Goal: Check status: Check status

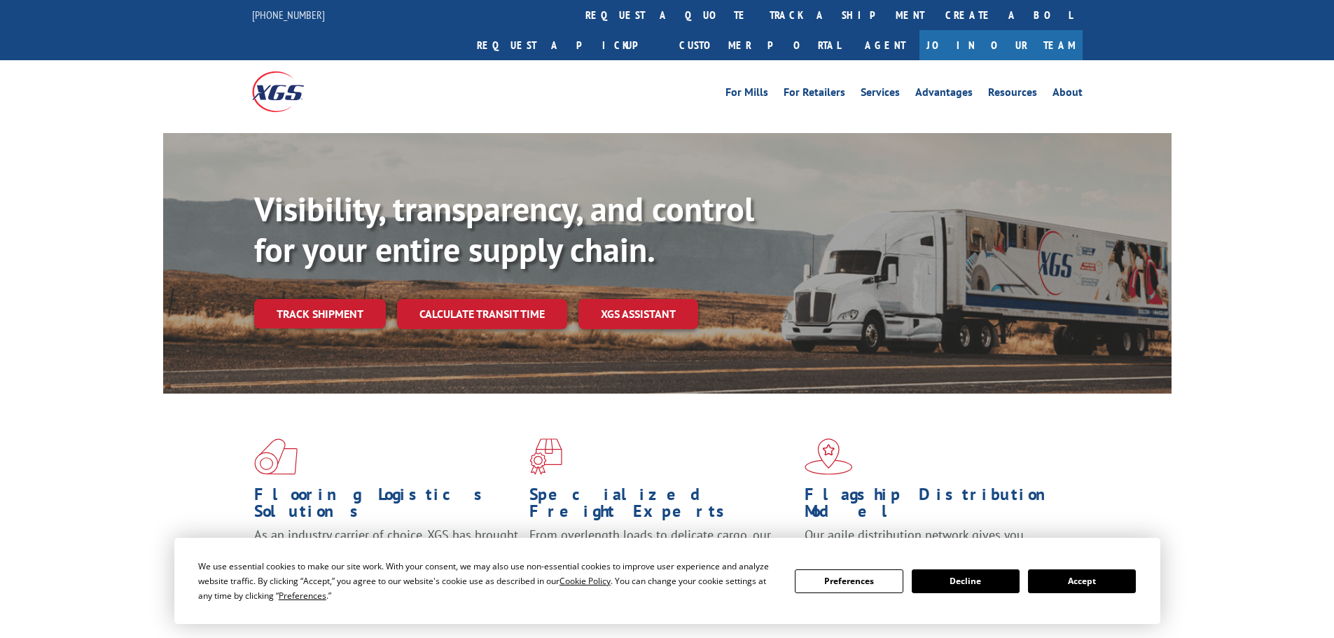
click at [759, 11] on link "track a shipment" at bounding box center [847, 15] width 176 height 30
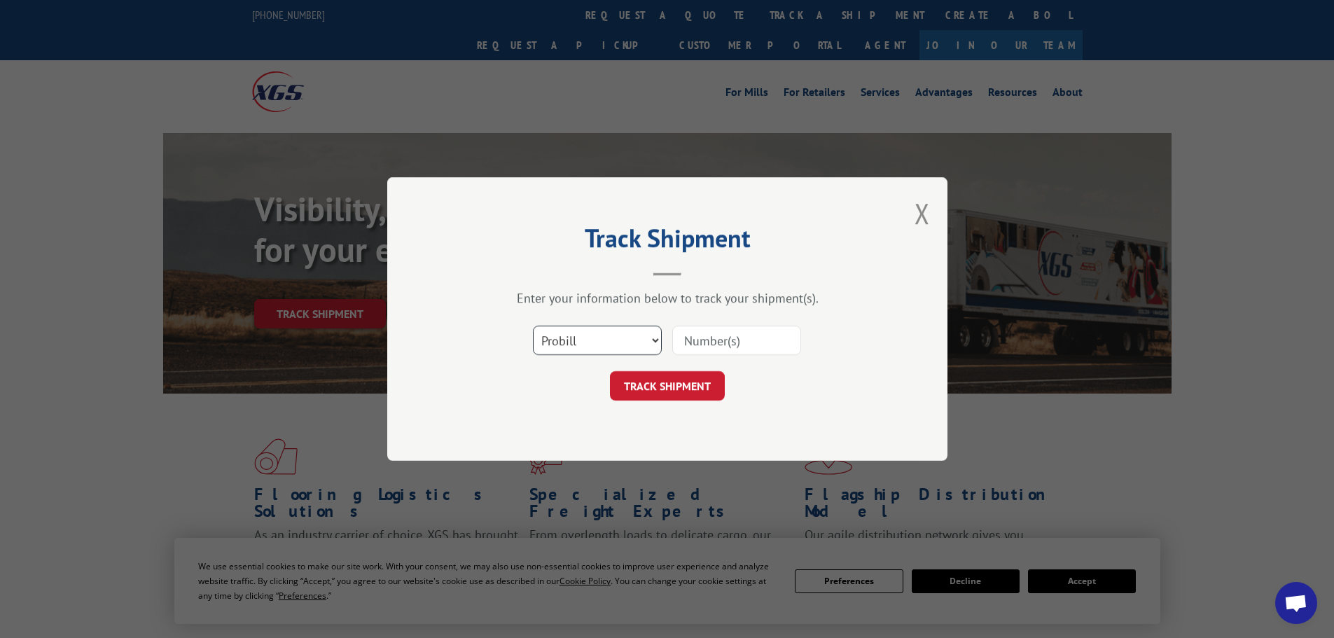
click at [581, 342] on select "Select category... Probill BOL PO" at bounding box center [597, 340] width 129 height 29
select select "po"
click at [533, 326] on select "Select category... Probill BOL PO" at bounding box center [597, 340] width 129 height 29
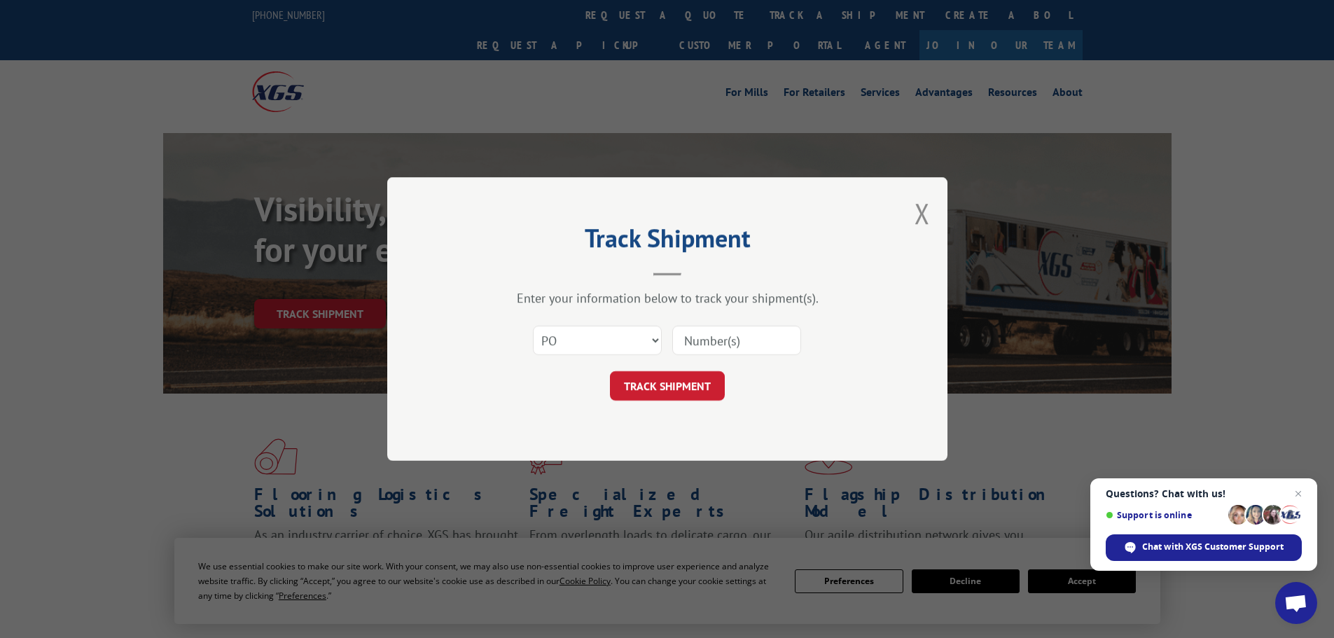
click at [697, 337] on input at bounding box center [736, 340] width 129 height 29
type input "38549955"
click button "TRACK SHIPMENT" at bounding box center [667, 385] width 115 height 29
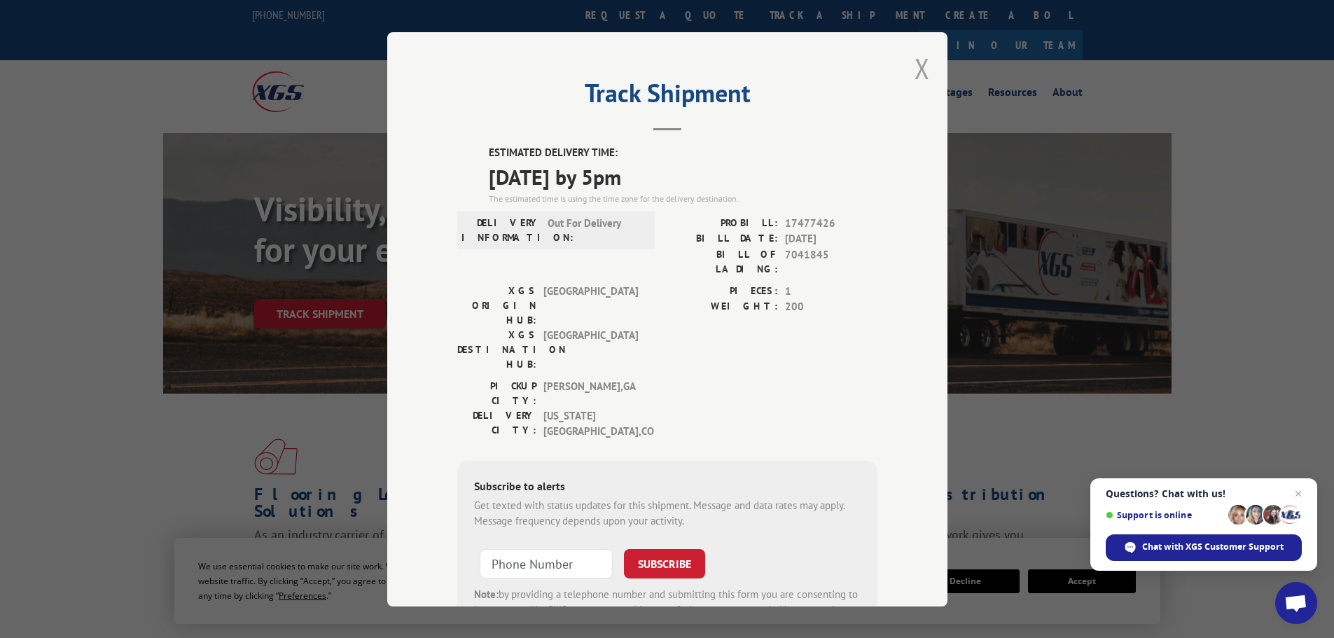
click at [917, 64] on button "Close modal" at bounding box center [921, 68] width 15 height 37
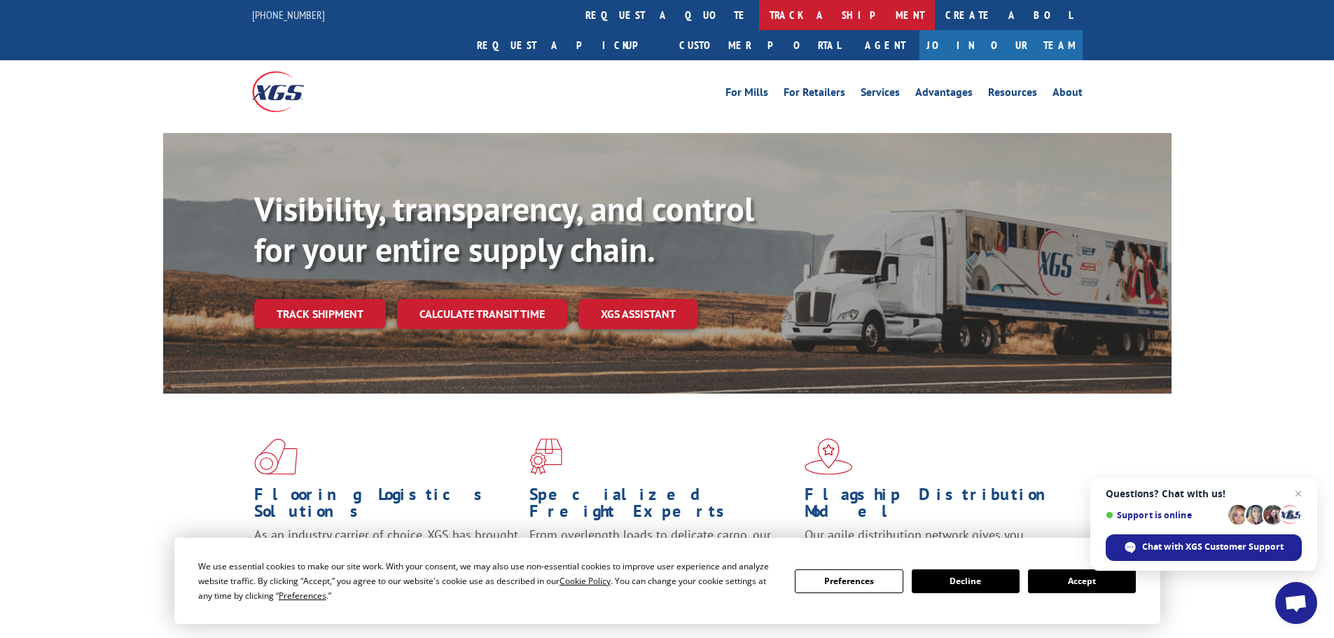
click at [759, 13] on link "track a shipment" at bounding box center [847, 15] width 176 height 30
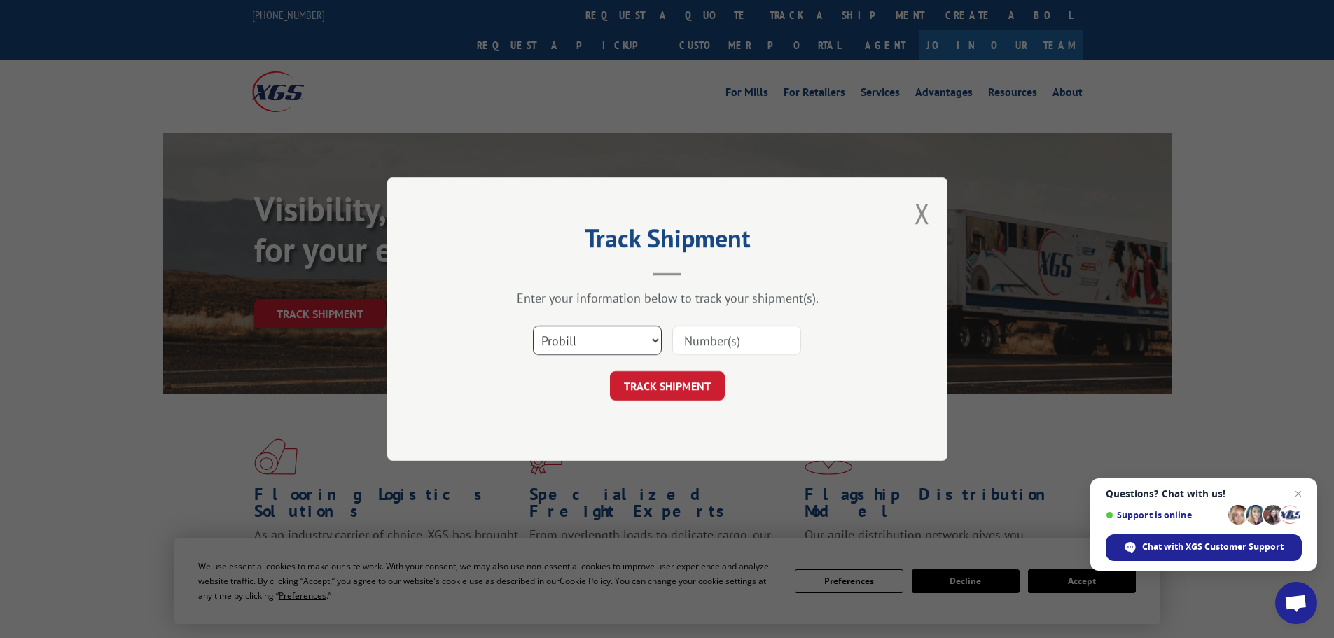
click at [606, 342] on select "Select category... Probill BOL PO" at bounding box center [597, 340] width 129 height 29
select select "po"
click at [533, 326] on select "Select category... Probill BOL PO" at bounding box center [597, 340] width 129 height 29
click at [691, 338] on input at bounding box center [736, 340] width 129 height 29
type input "38549967"
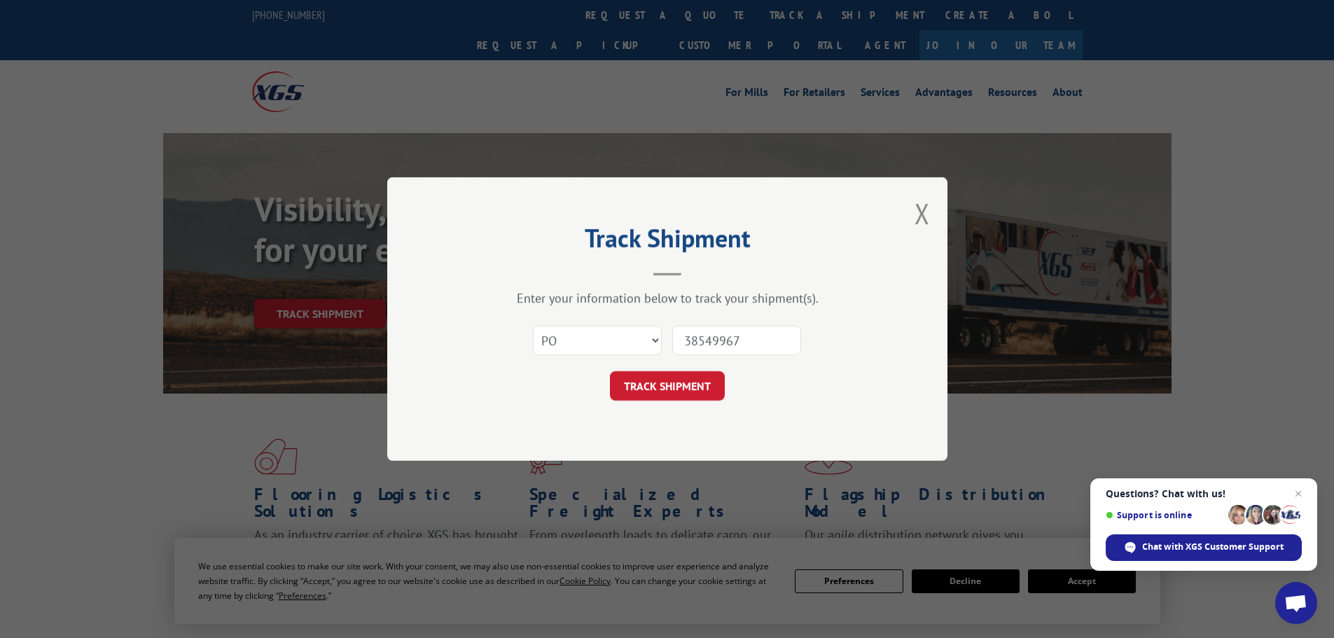
click at [610, 371] on button "TRACK SHIPMENT" at bounding box center [667, 385] width 115 height 29
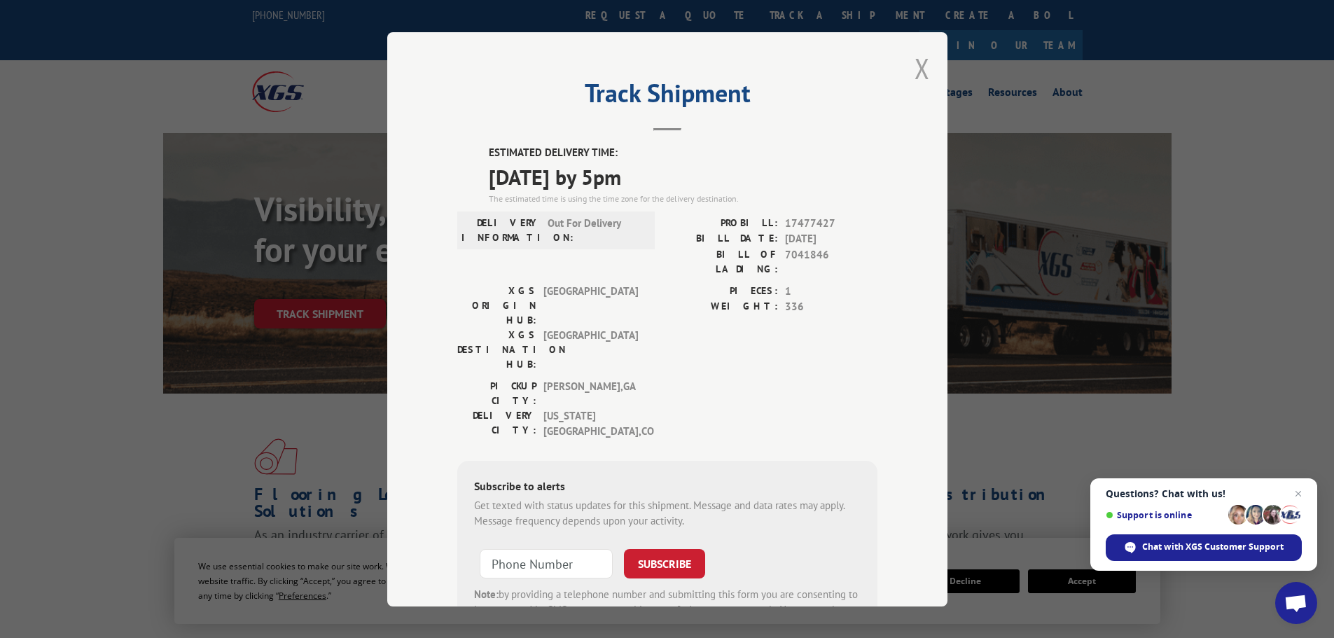
click at [917, 66] on button "Close modal" at bounding box center [921, 68] width 15 height 37
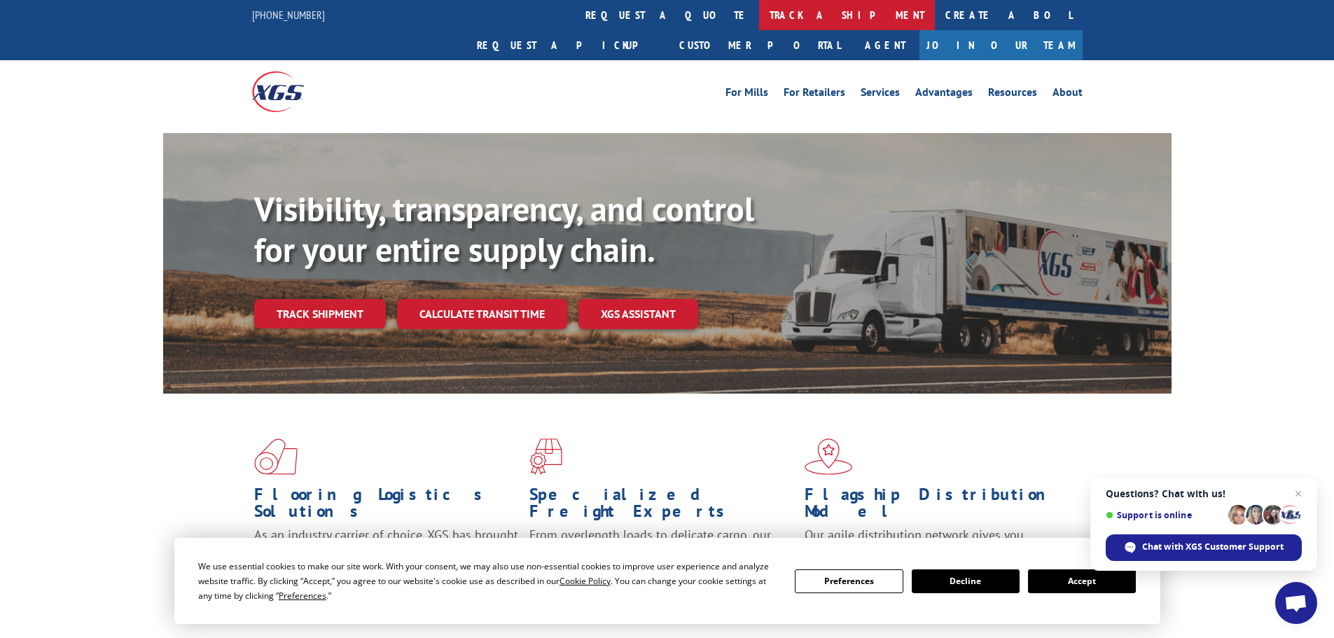
click at [759, 10] on link "track a shipment" at bounding box center [847, 15] width 176 height 30
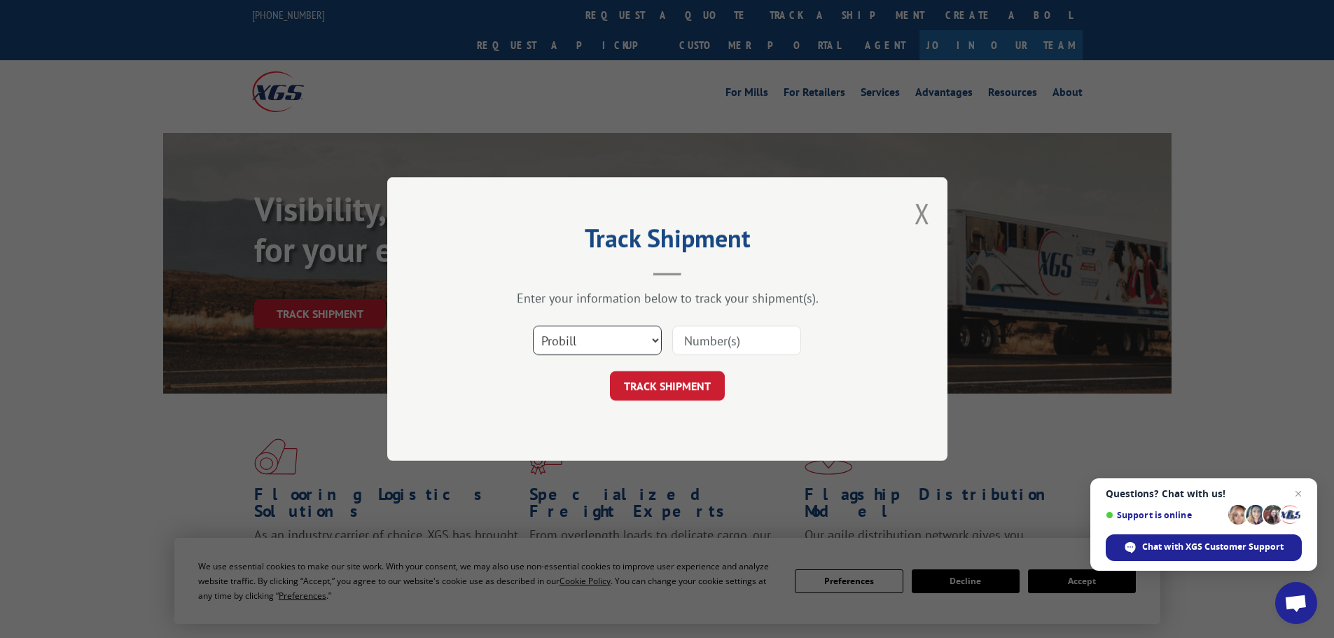
click at [561, 333] on select "Select category... Probill BOL PO" at bounding box center [597, 340] width 129 height 29
select select "po"
click at [533, 326] on select "Select category... Probill BOL PO" at bounding box center [597, 340] width 129 height 29
click at [686, 338] on input at bounding box center [736, 340] width 129 height 29
type input "38549986"
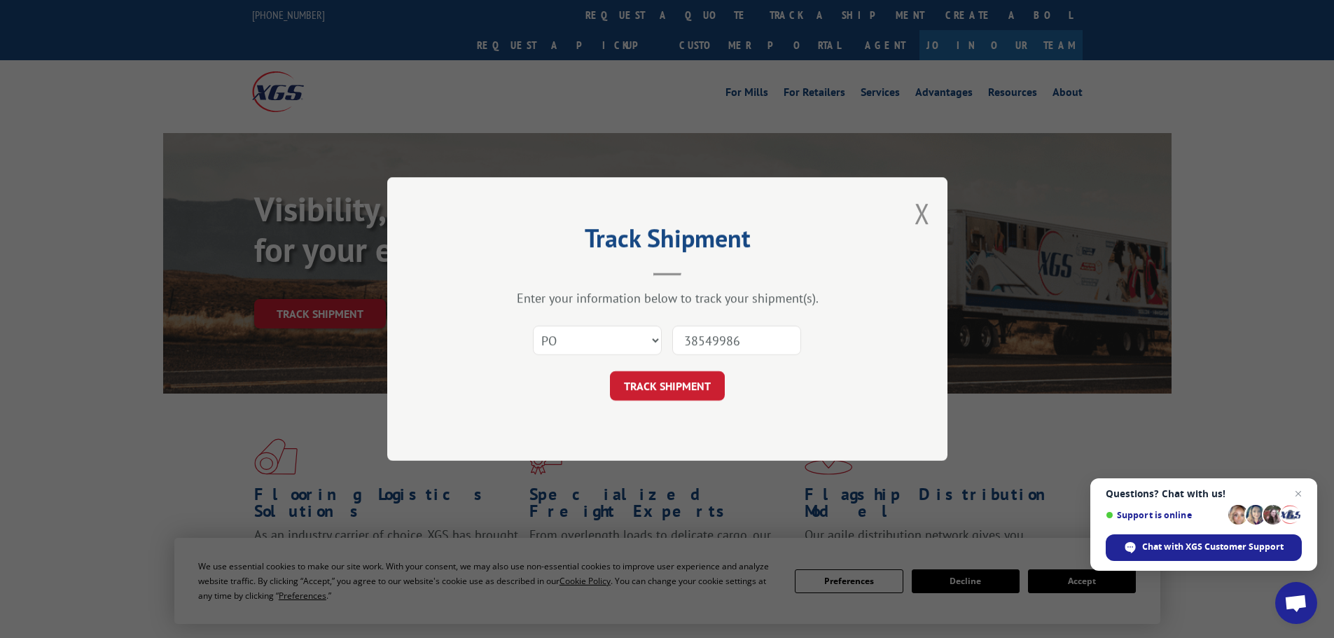
click button "TRACK SHIPMENT" at bounding box center [667, 385] width 115 height 29
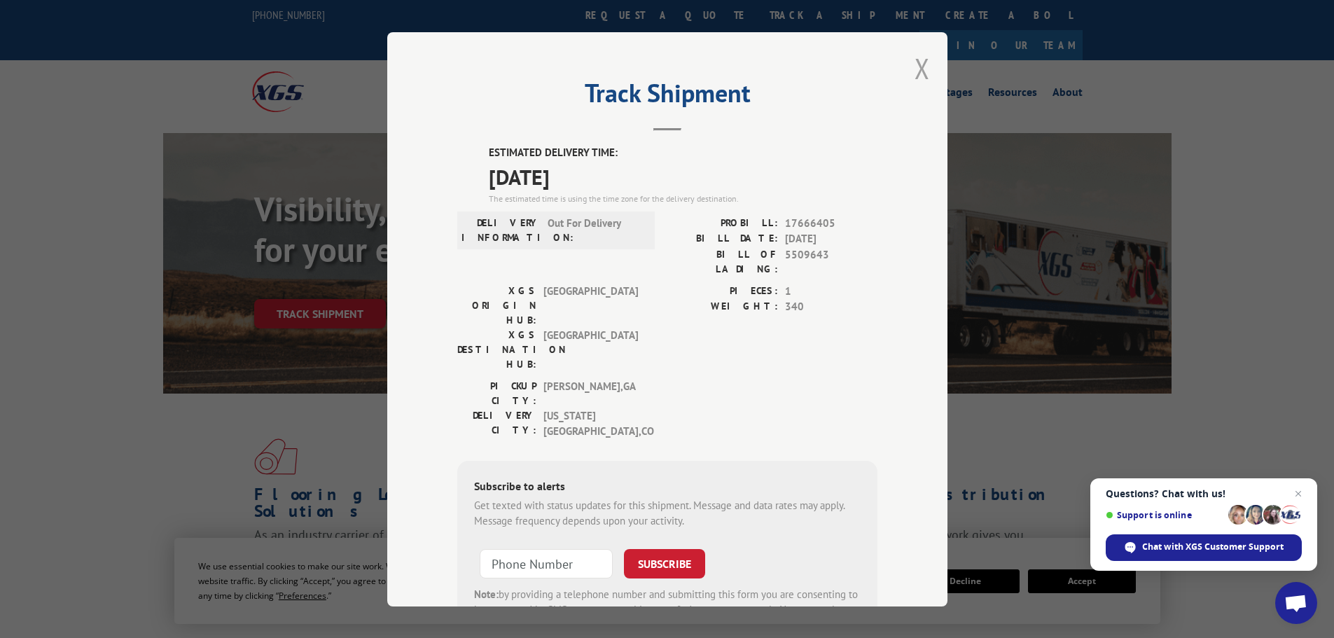
click at [918, 62] on button "Close modal" at bounding box center [921, 68] width 15 height 37
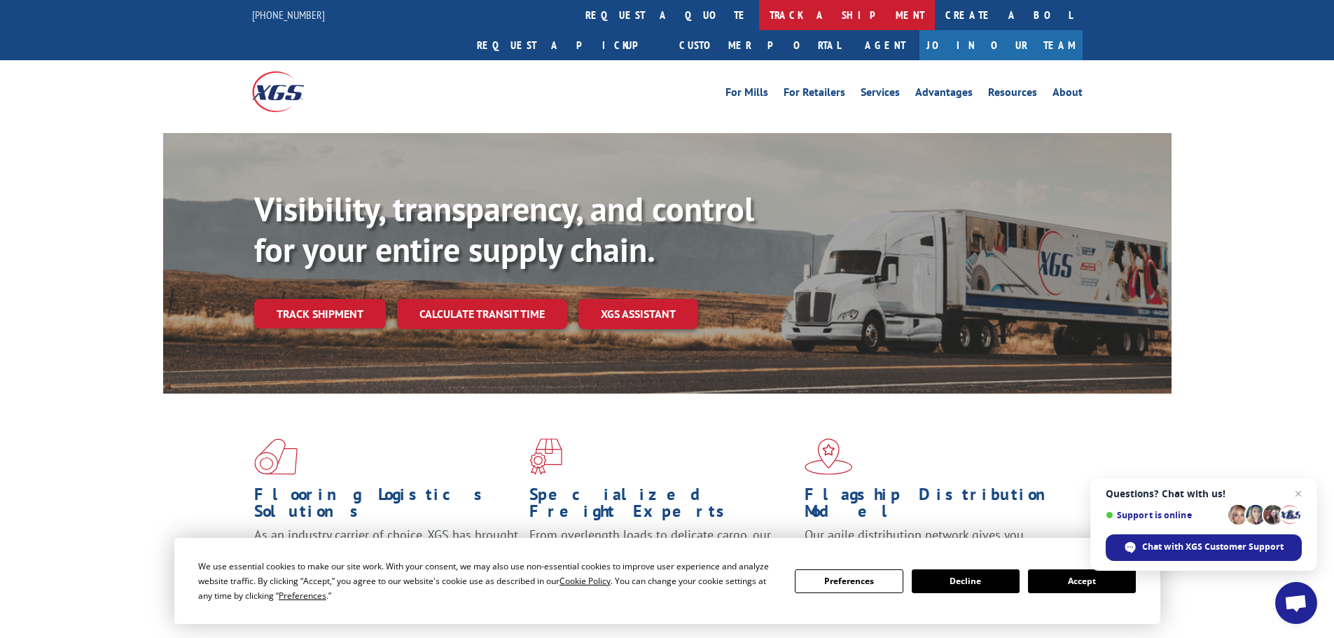
click at [759, 9] on link "track a shipment" at bounding box center [847, 15] width 176 height 30
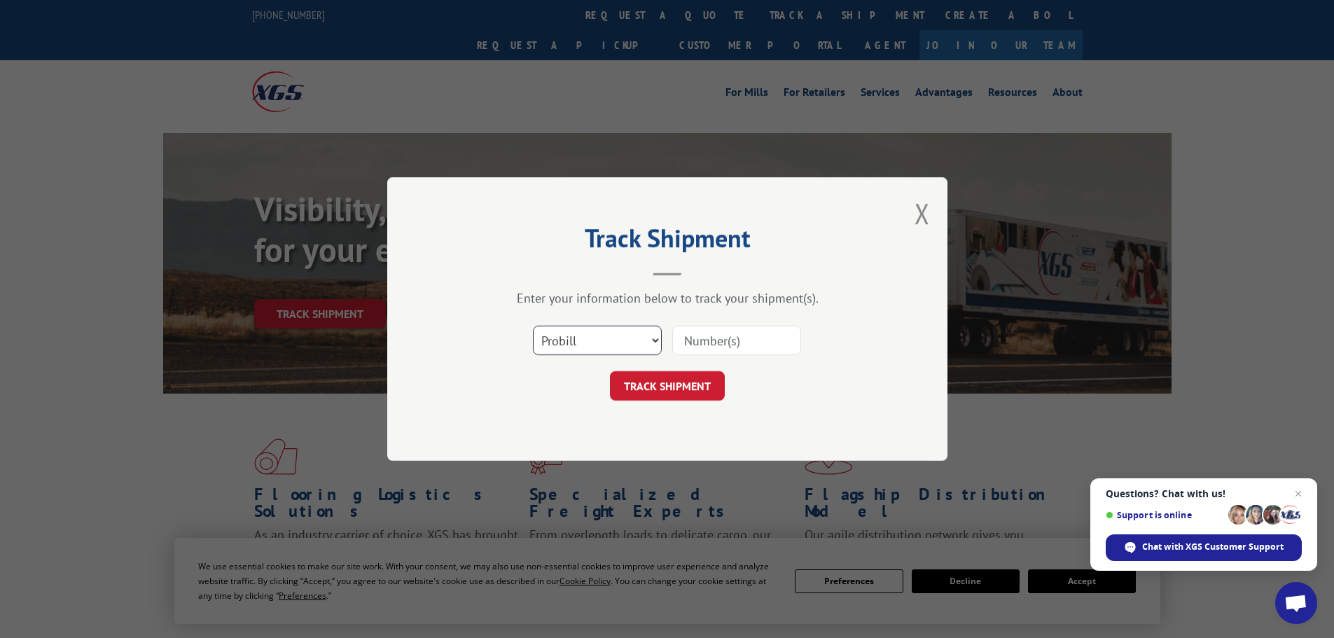
click at [571, 341] on select "Select category... Probill BOL PO" at bounding box center [597, 340] width 129 height 29
select select "po"
click at [533, 326] on select "Select category... Probill BOL PO" at bounding box center [597, 340] width 129 height 29
click at [693, 338] on input at bounding box center [736, 340] width 129 height 29
type input "38500065"
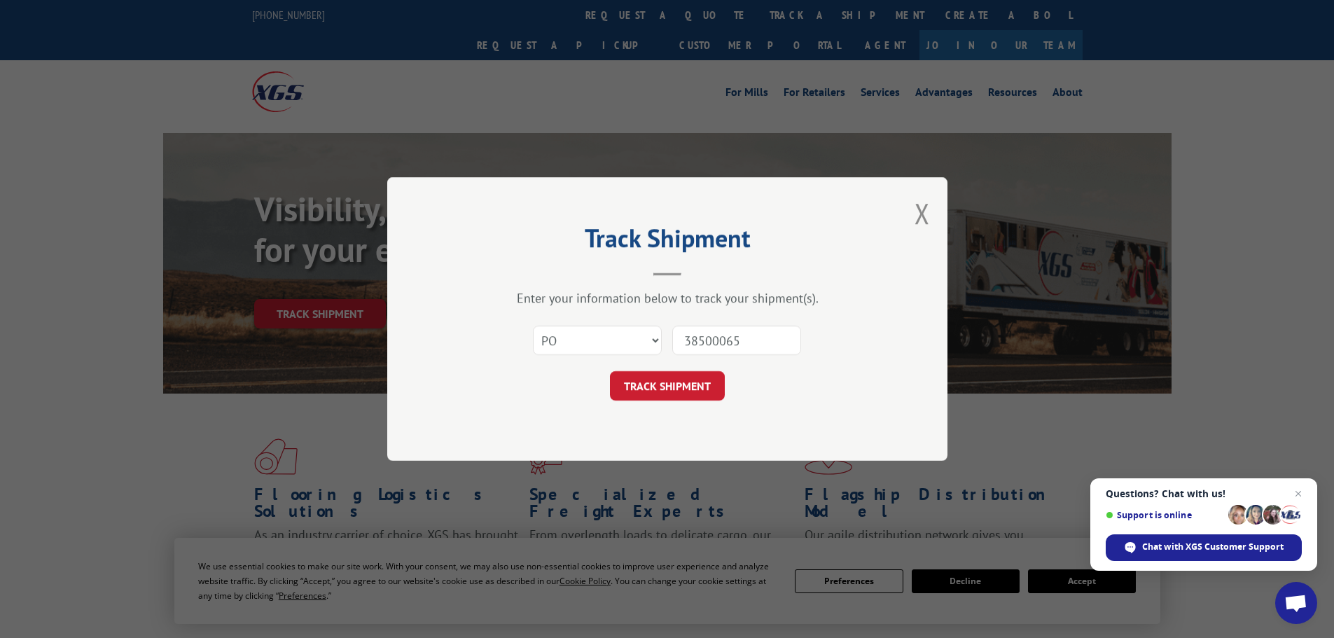
click at [610, 371] on button "TRACK SHIPMENT" at bounding box center [667, 385] width 115 height 29
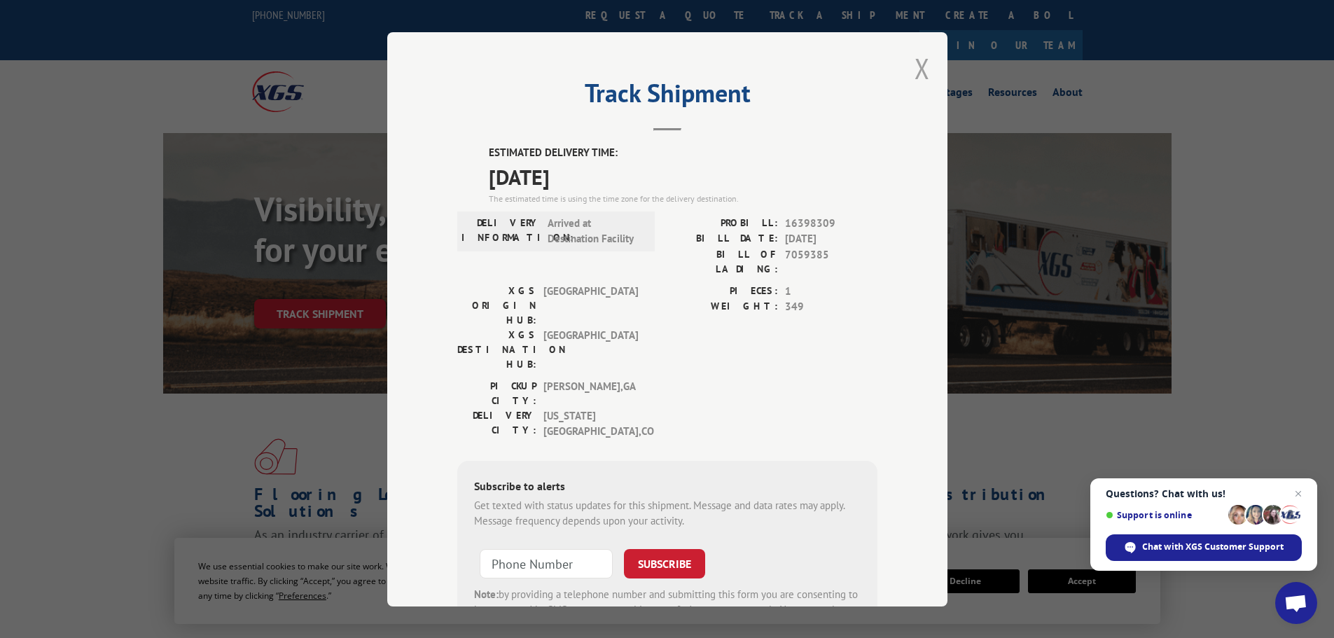
click at [914, 67] on button "Close modal" at bounding box center [921, 68] width 15 height 37
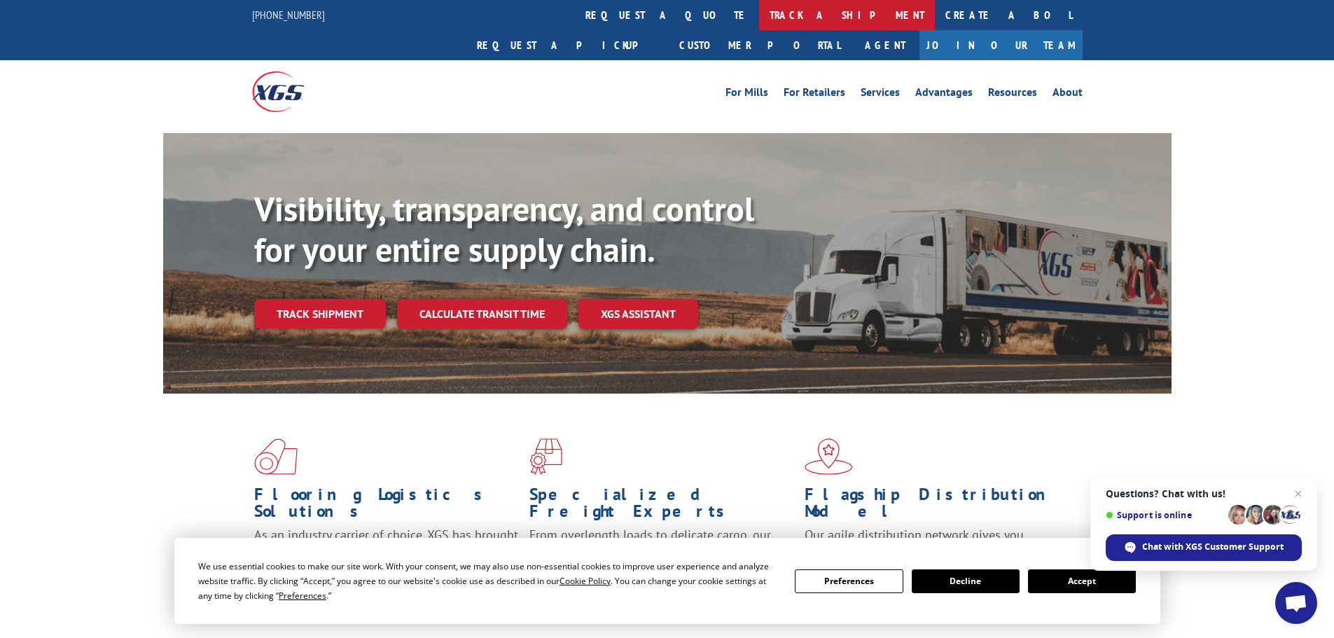
click at [759, 11] on link "track a shipment" at bounding box center [847, 15] width 176 height 30
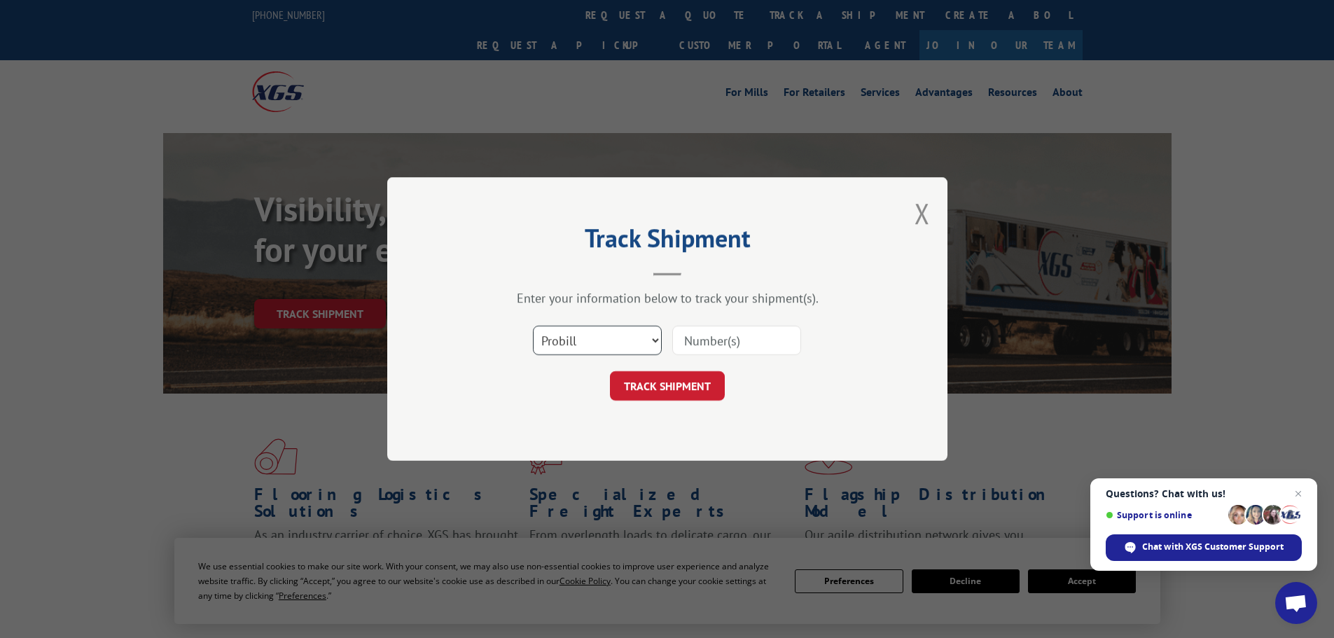
click at [605, 336] on select "Select category... Probill BOL PO" at bounding box center [597, 340] width 129 height 29
select select "po"
click at [533, 326] on select "Select category... Probill BOL PO" at bounding box center [597, 340] width 129 height 29
click at [733, 338] on input at bounding box center [736, 340] width 129 height 29
type input "38500089"
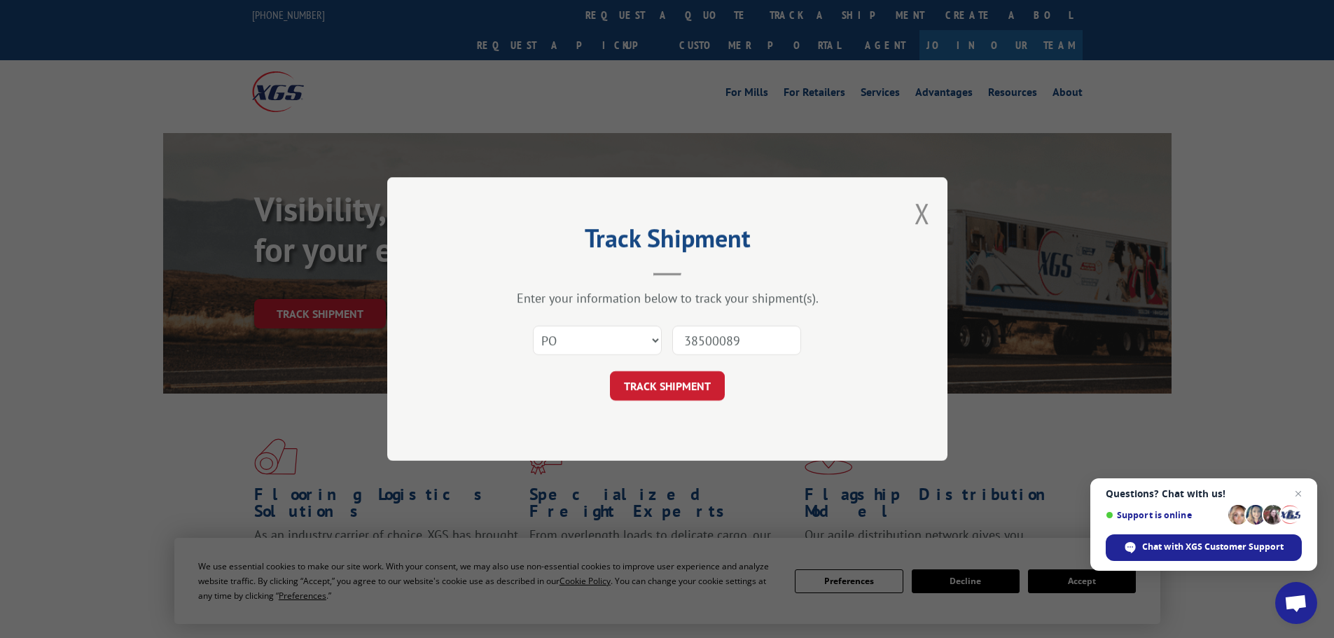
click button "TRACK SHIPMENT" at bounding box center [667, 385] width 115 height 29
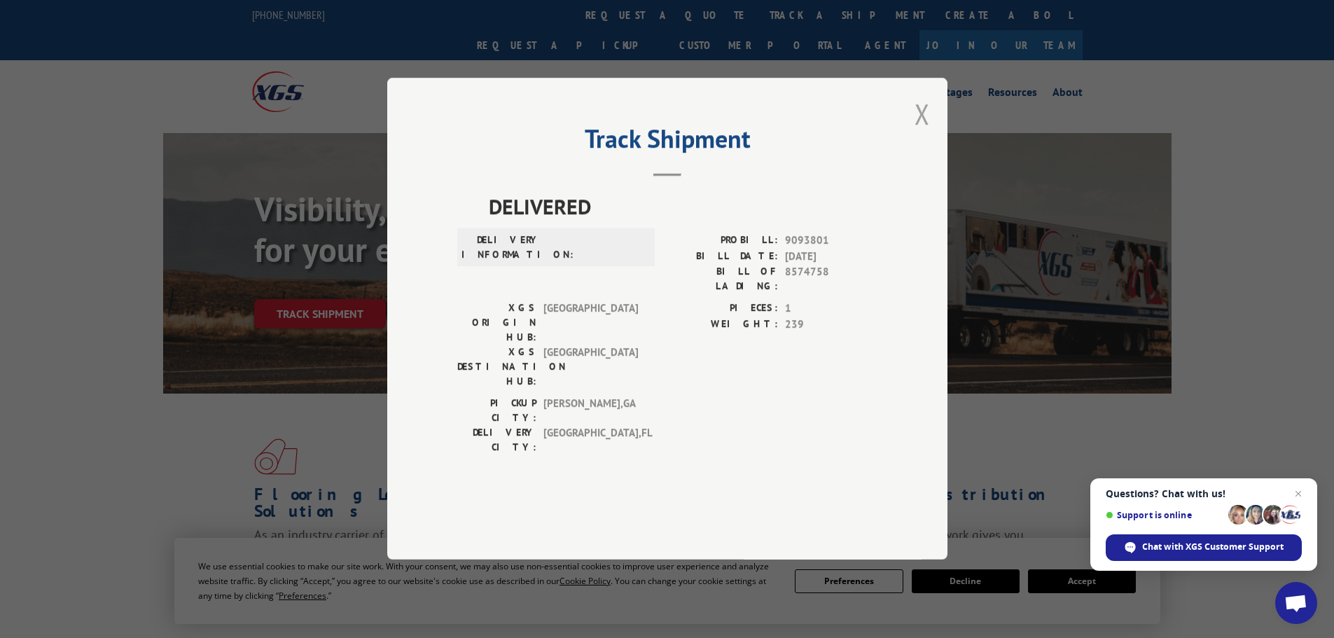
click at [919, 132] on button "Close modal" at bounding box center [921, 113] width 15 height 37
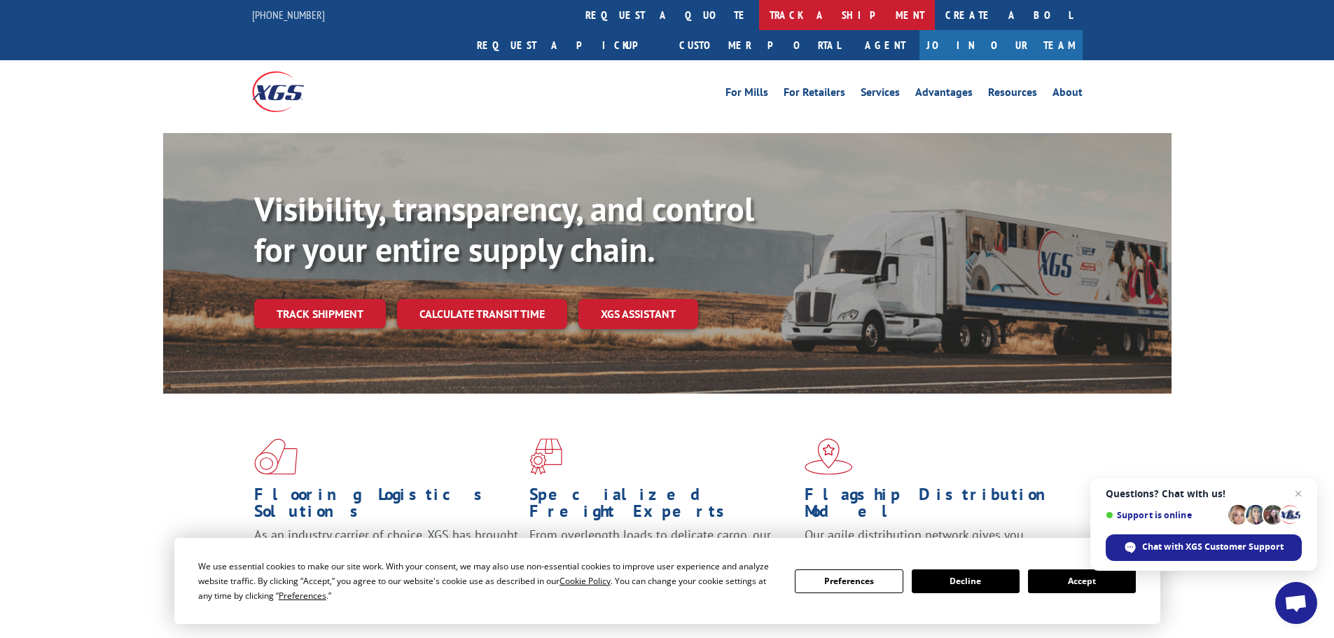
click at [759, 9] on link "track a shipment" at bounding box center [847, 15] width 176 height 30
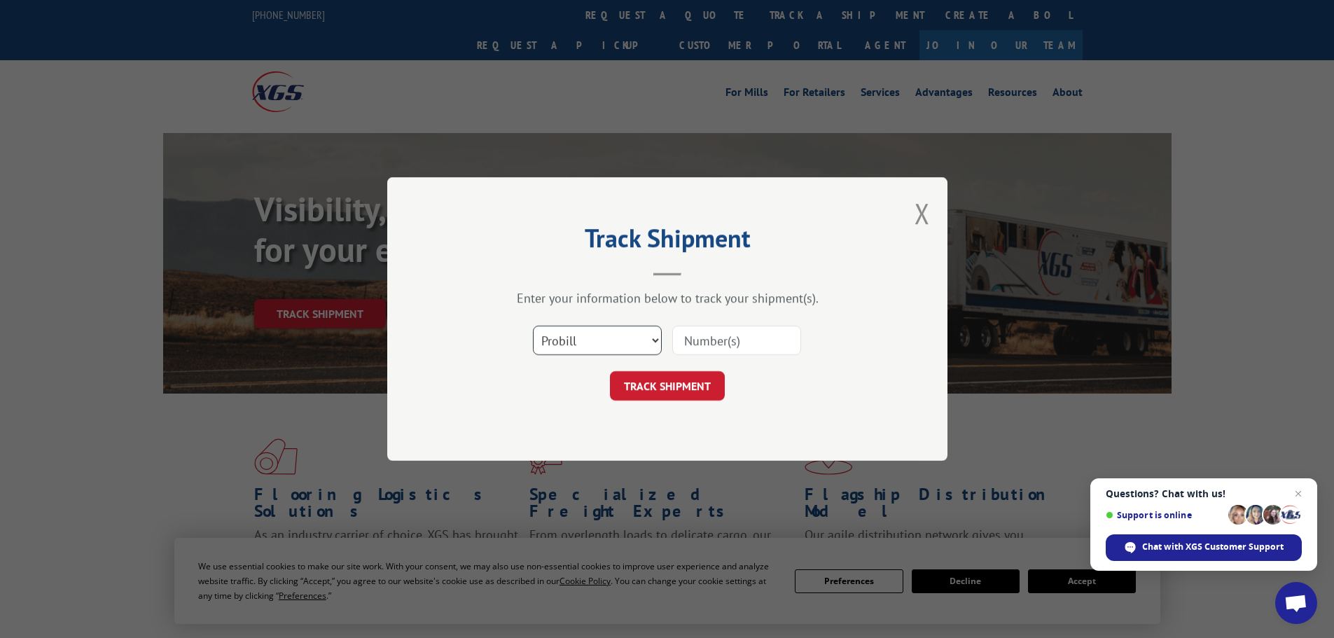
click at [582, 341] on select "Select category... Probill BOL PO" at bounding box center [597, 340] width 129 height 29
select select "po"
click at [533, 326] on select "Select category... Probill BOL PO" at bounding box center [597, 340] width 129 height 29
click at [711, 342] on input at bounding box center [736, 340] width 129 height 29
type input "38500012"
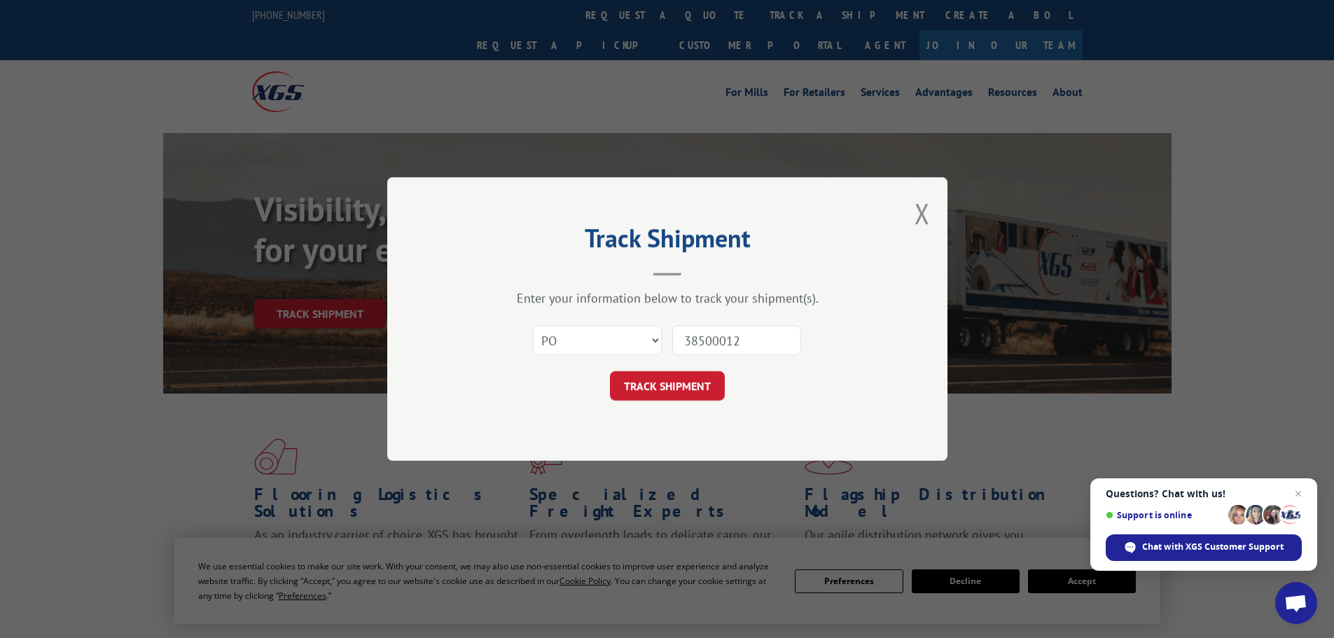
click at [610, 371] on button "TRACK SHIPMENT" at bounding box center [667, 385] width 115 height 29
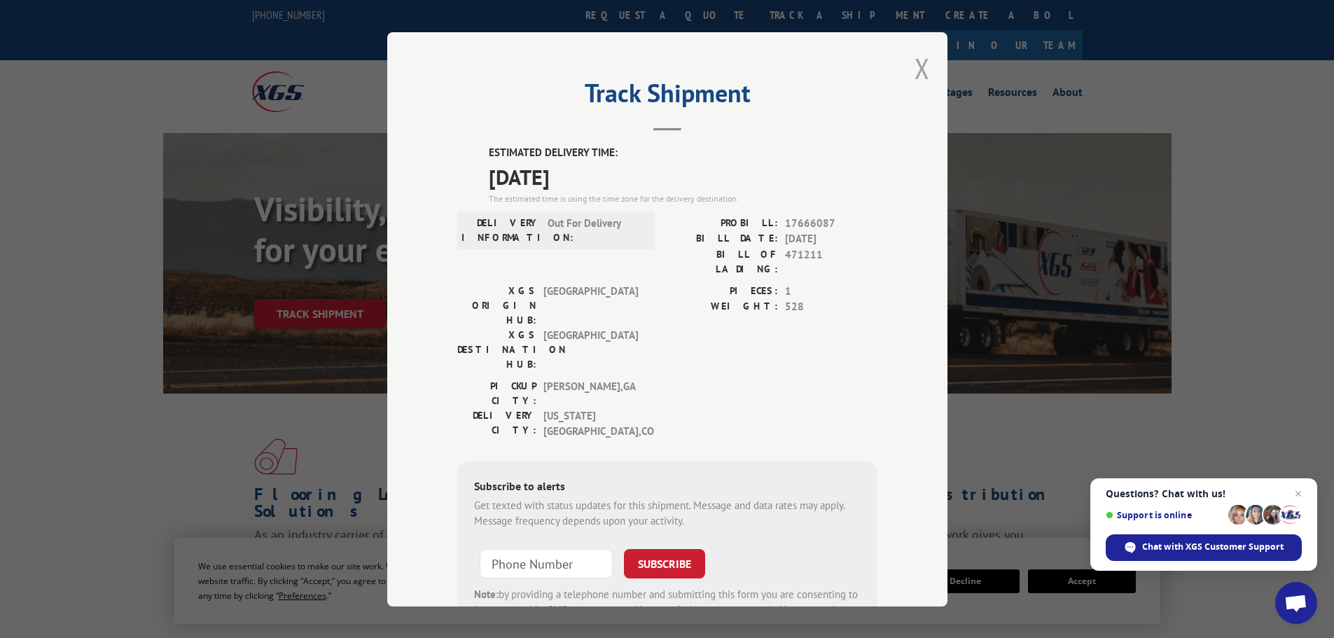
click at [914, 60] on button "Close modal" at bounding box center [921, 68] width 15 height 37
